Goal: Check status: Check status

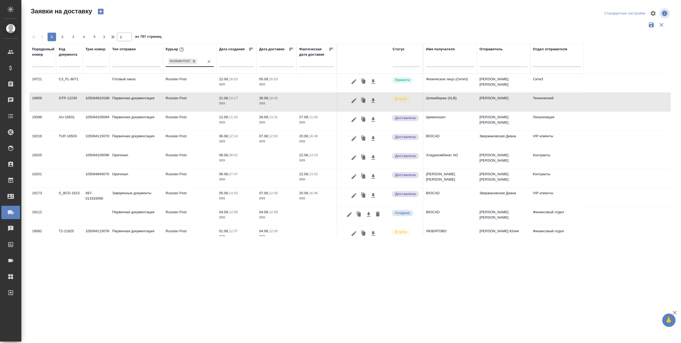
scroll to position [3, 0]
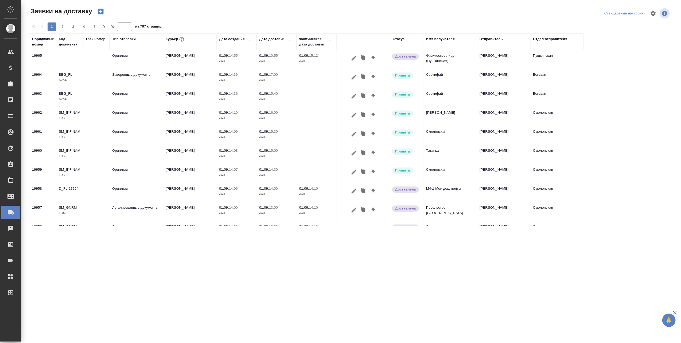
click at [402, 37] on div "Статус" at bounding box center [399, 38] width 12 height 5
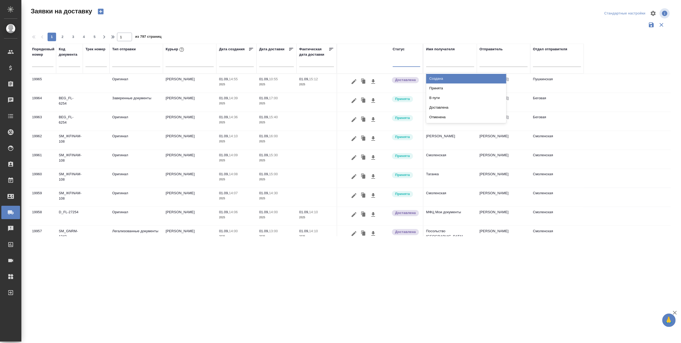
click at [406, 64] on div at bounding box center [407, 61] width 28 height 8
click at [434, 95] on div "В пути" at bounding box center [466, 98] width 80 height 10
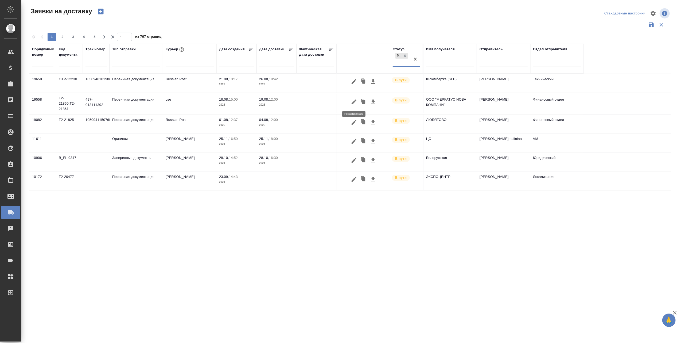
click at [351, 101] on icon "button" at bounding box center [354, 102] width 6 height 6
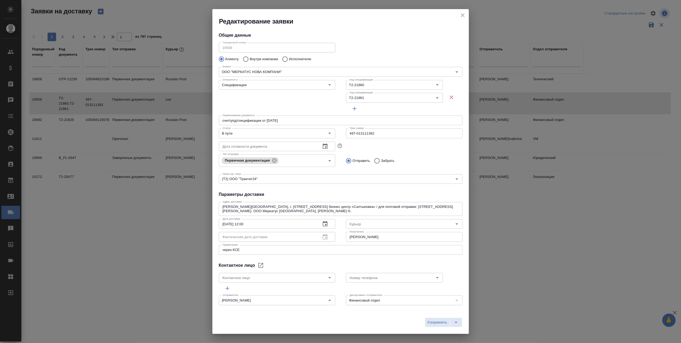
type input "cse"
type input "[PERSON_NAME]"
type input ".7 903 018 54 60"
click at [463, 14] on icon "close" at bounding box center [463, 15] width 6 height 6
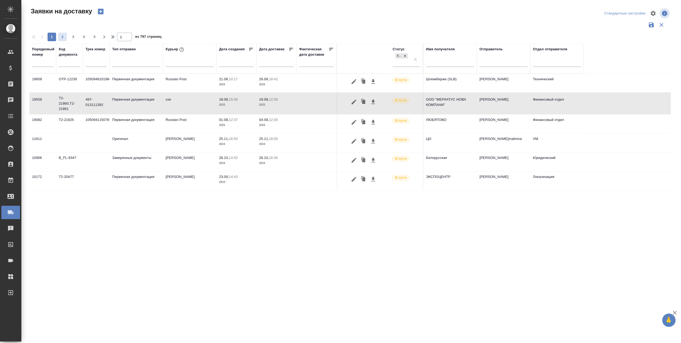
click at [63, 35] on span "2" at bounding box center [62, 36] width 9 height 5
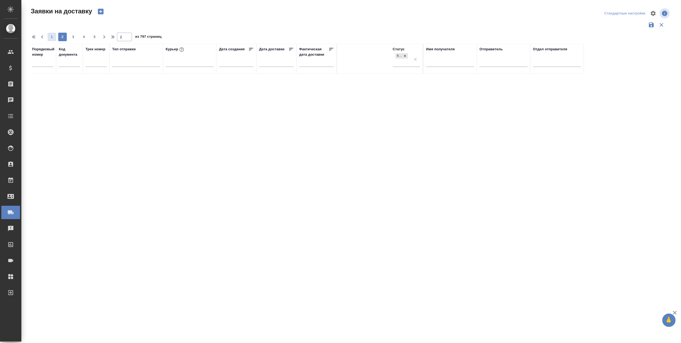
click at [54, 35] on span "1" at bounding box center [52, 36] width 9 height 5
type input "1"
